Goal: Task Accomplishment & Management: Manage account settings

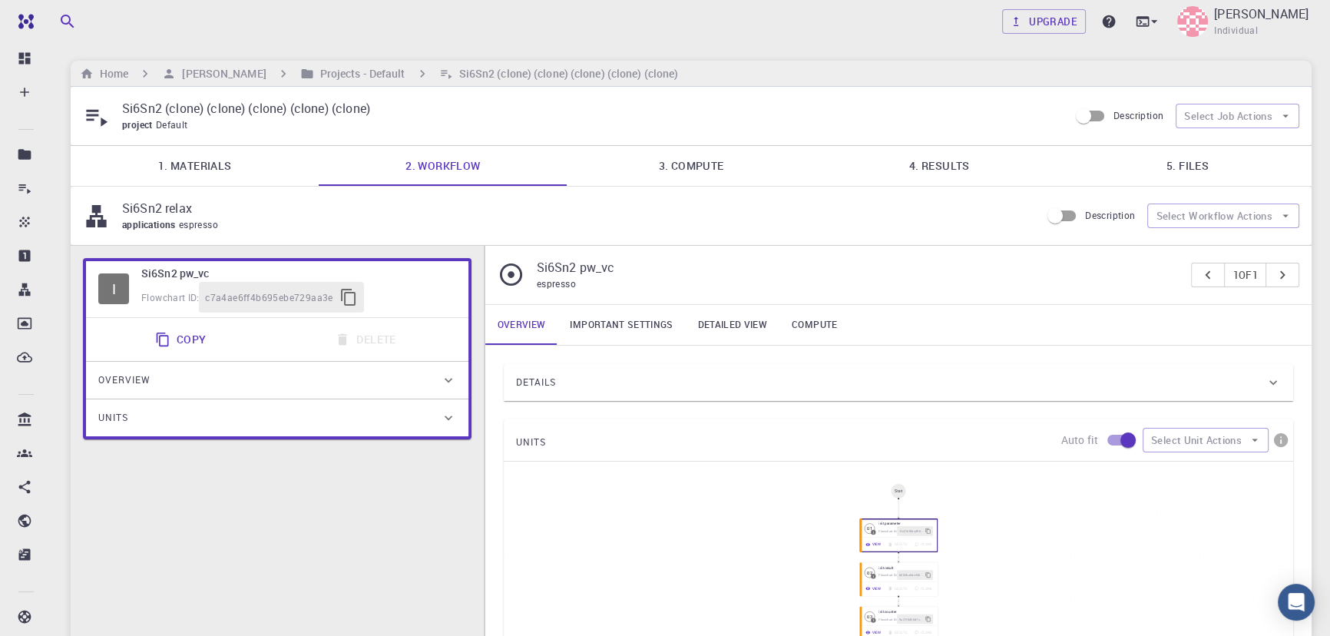
type input "/export/share/pseudo/si/gga/pbe/gbrv/1.0/us/si_pbe_gbrv_1.0.upf"
type input "/export/share/pseudo/sn/gga/pbe/gbrv/1.4/us/sn_pbe_gbrv_1.4.upf"
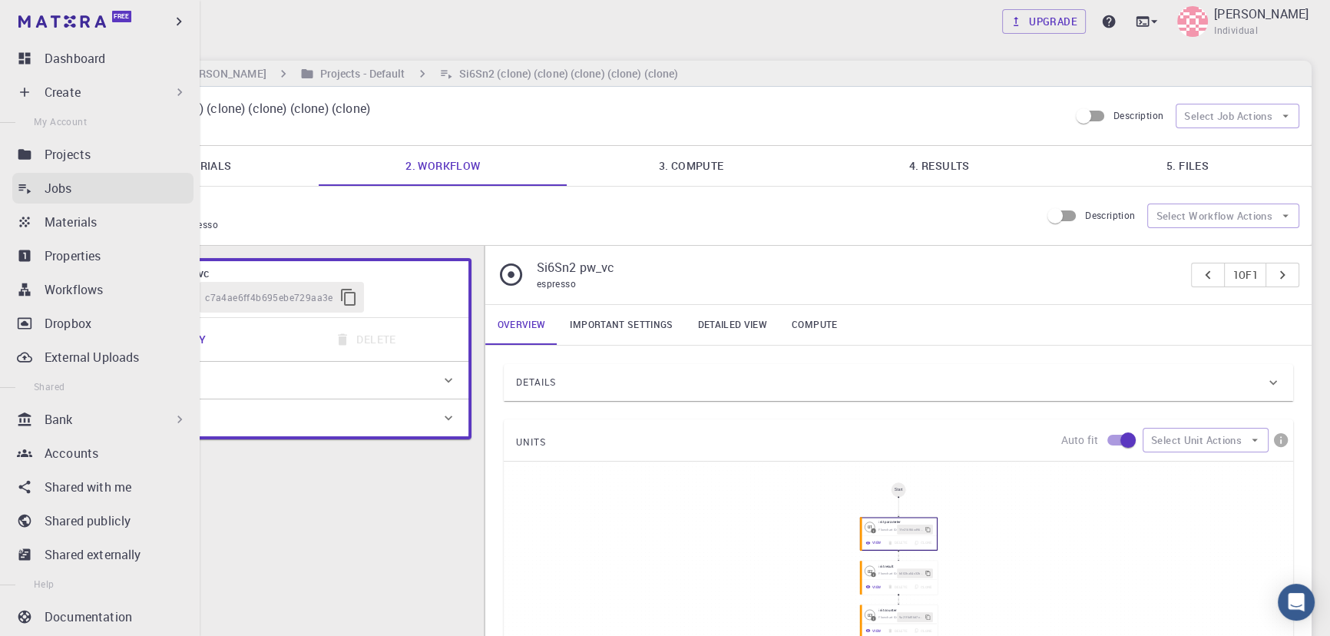
click at [62, 189] on p "Jobs" at bounding box center [59, 188] width 28 height 18
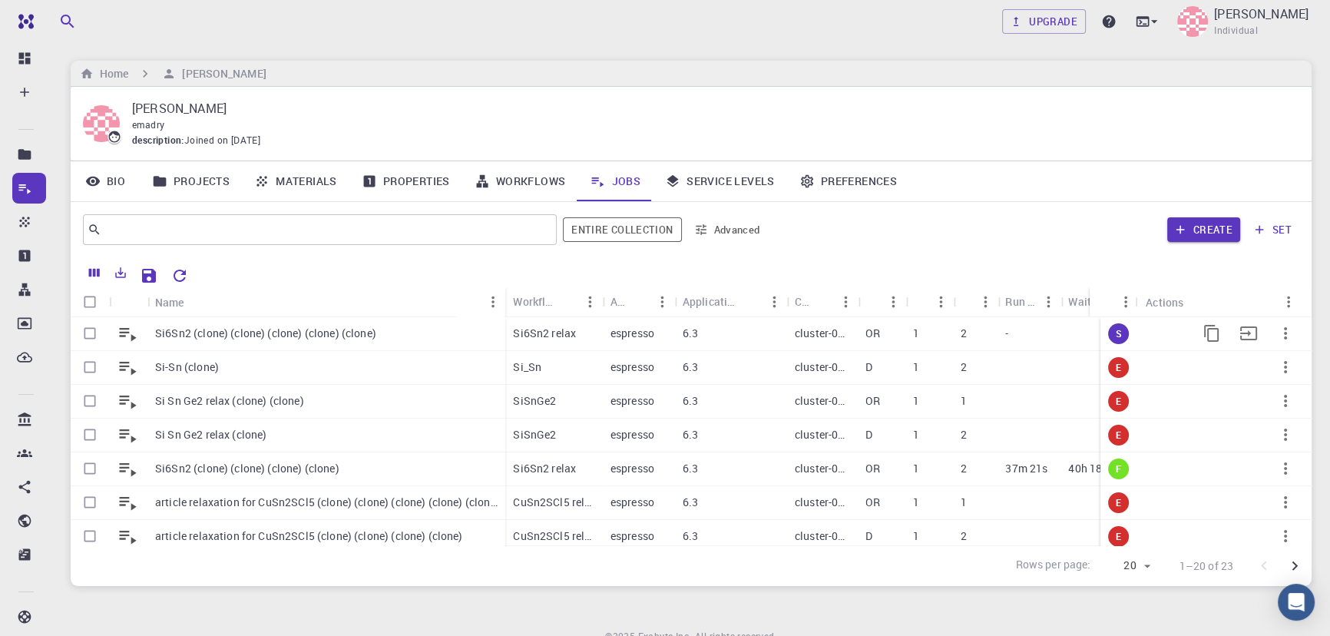
click at [1276, 328] on icon "button" at bounding box center [1285, 333] width 18 height 18
click at [1273, 386] on span "Terminate" at bounding box center [1293, 392] width 44 height 15
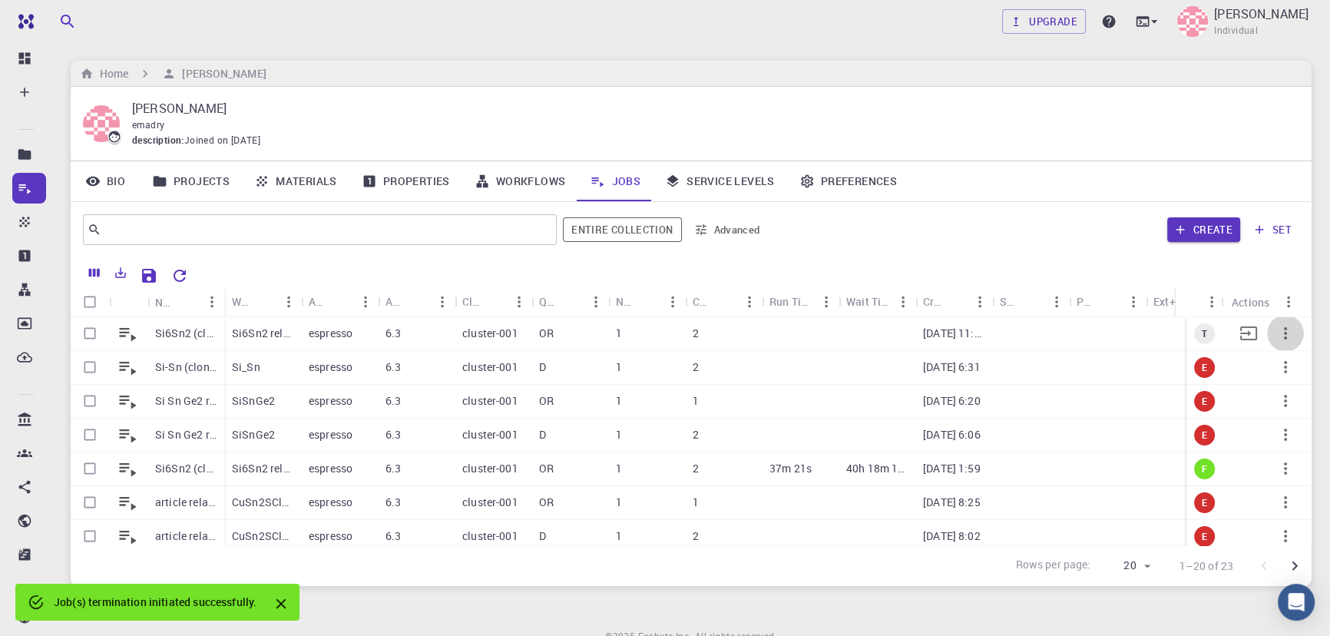
click at [1282, 338] on icon "button" at bounding box center [1285, 333] width 18 height 18
click at [1279, 400] on span "Delete" at bounding box center [1290, 402] width 27 height 15
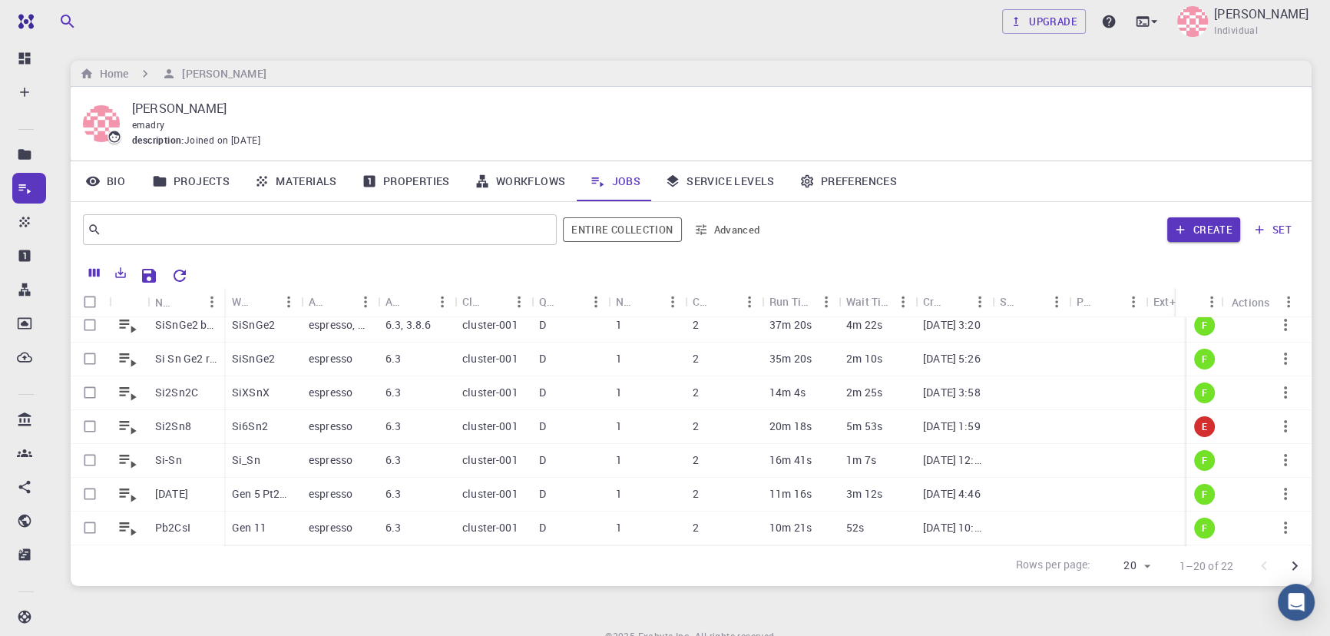
scroll to position [411, 0]
click at [1276, 389] on icon "button" at bounding box center [1285, 395] width 18 height 18
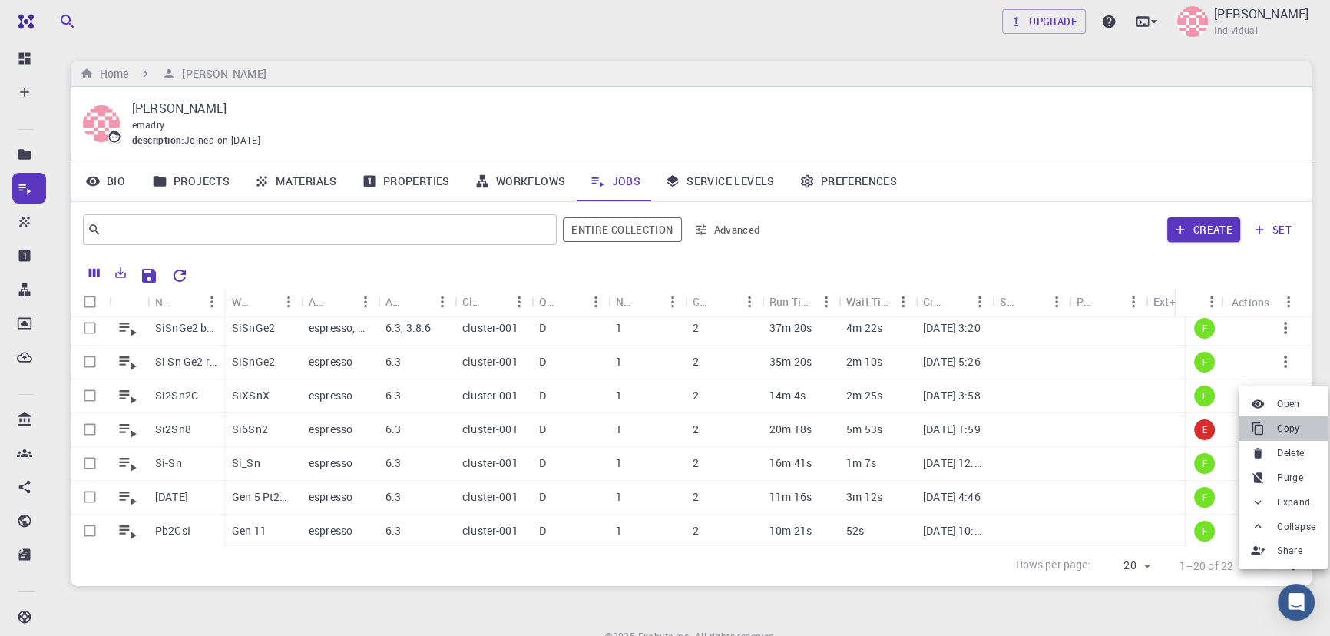
click at [1270, 428] on div at bounding box center [1261, 429] width 20 height 14
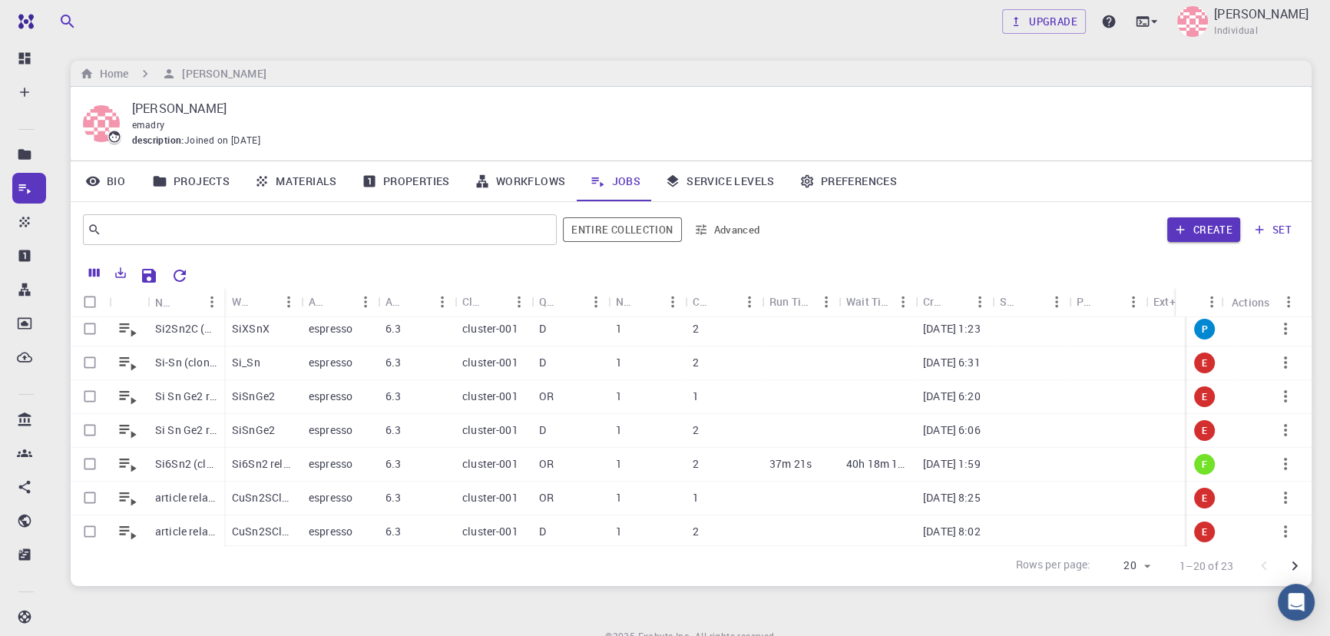
scroll to position [0, 0]
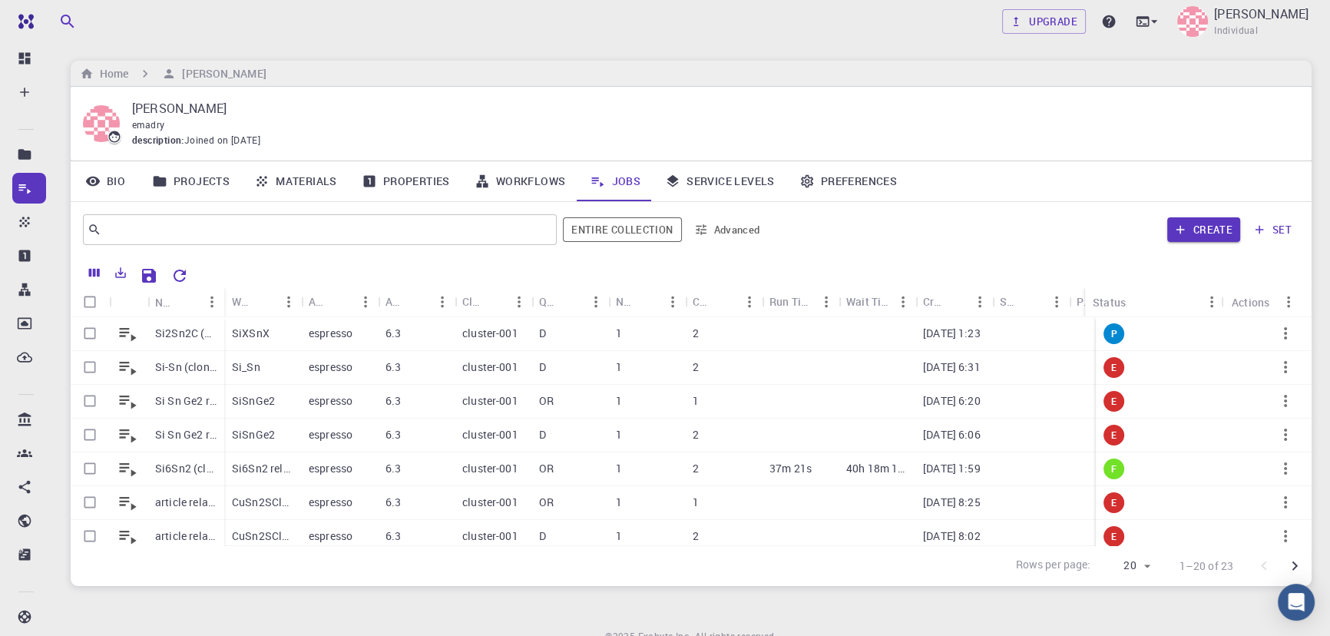
drag, startPoint x: 1179, startPoint y: 307, endPoint x: 802, endPoint y: 321, distance: 377.3
click at [1076, 315] on div "Status" at bounding box center [1083, 302] width 15 height 30
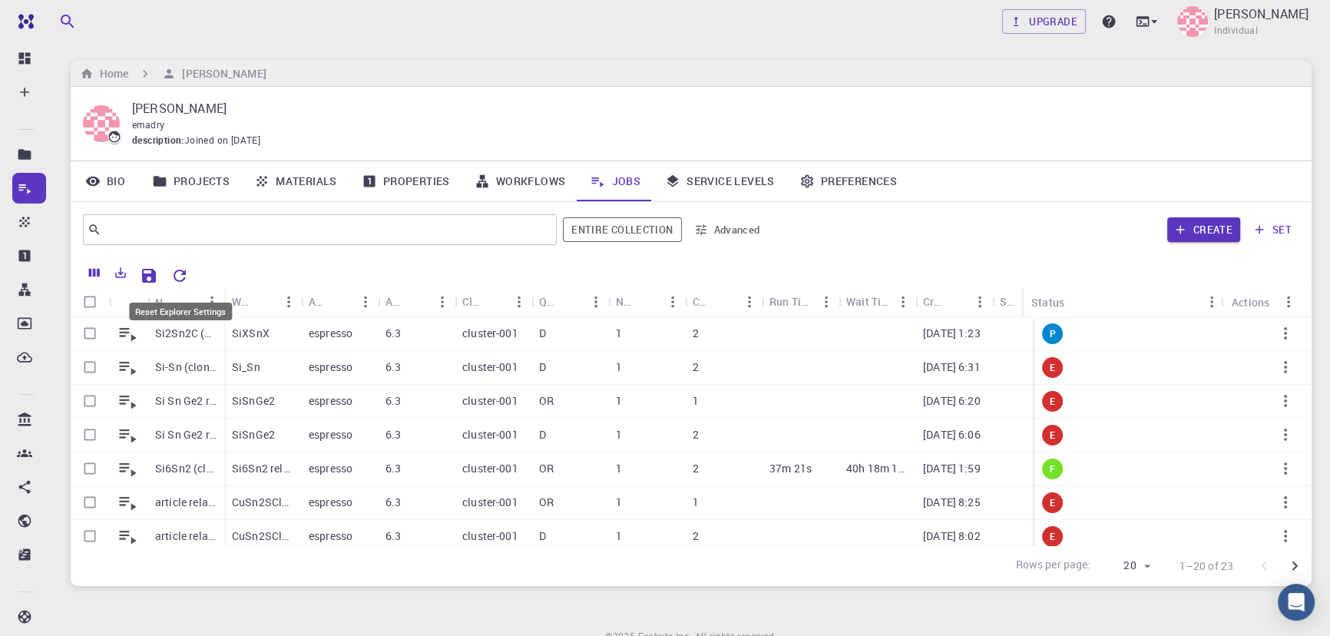
click at [172, 276] on icon "Reset Explorer Settings" at bounding box center [179, 275] width 18 height 18
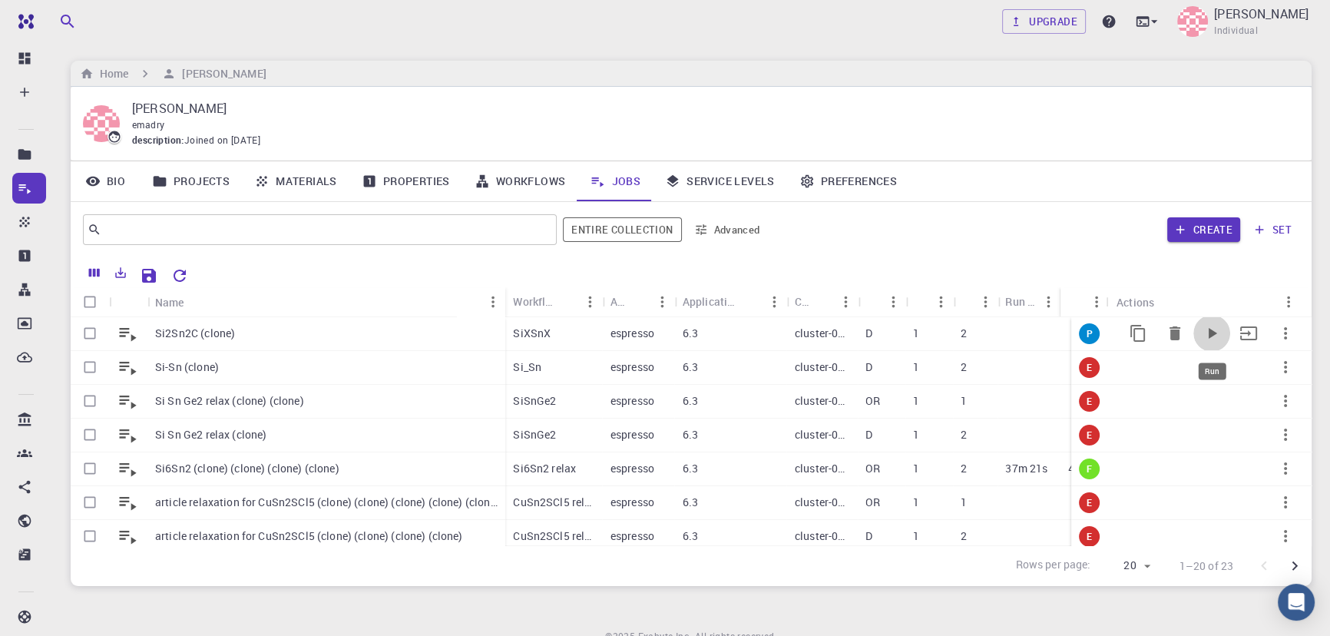
click at [1202, 329] on icon "Run" at bounding box center [1211, 333] width 18 height 18
